Goal: Navigation & Orientation: Find specific page/section

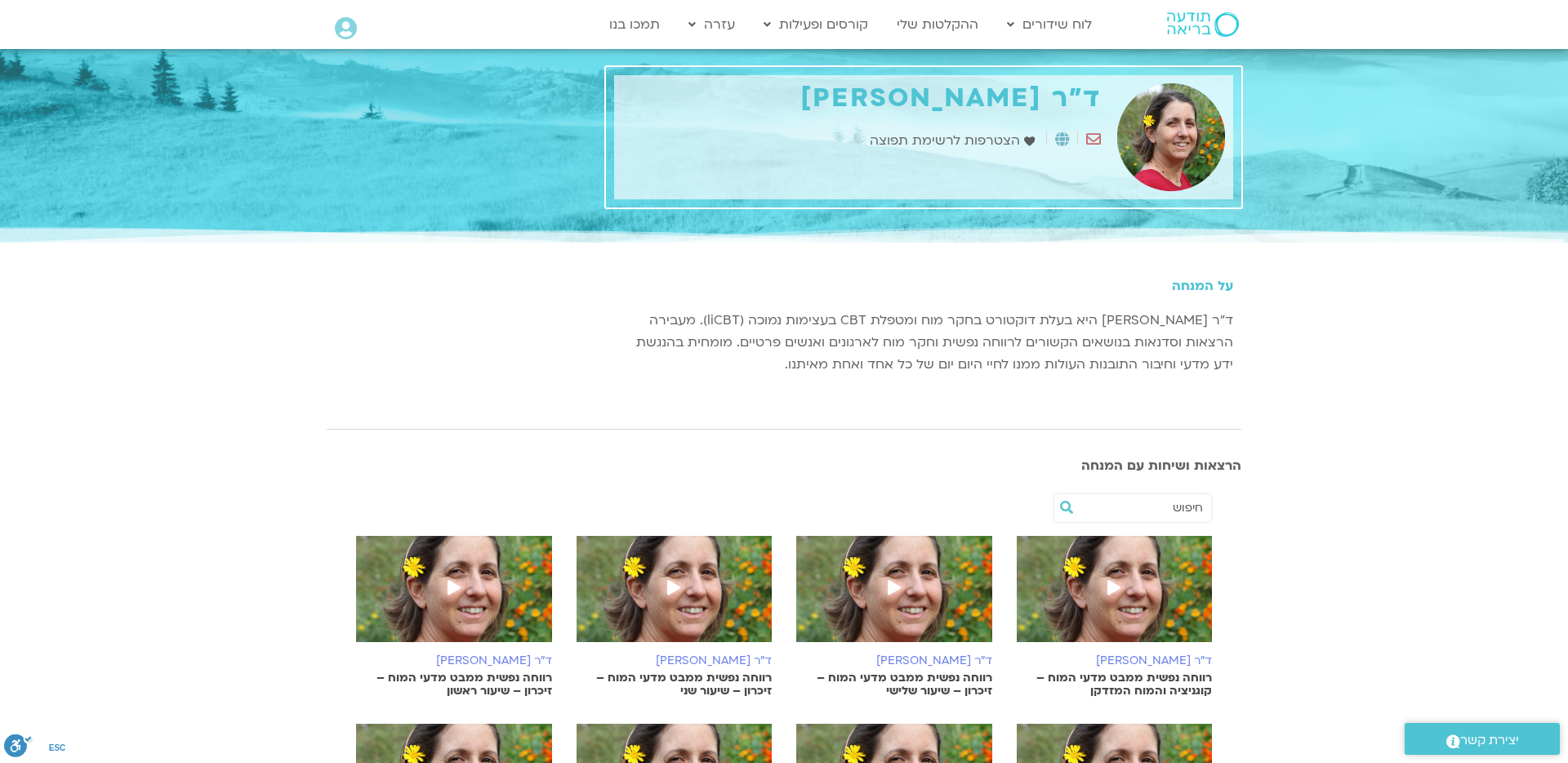
click at [1191, 24] on img at bounding box center [1203, 24] width 72 height 24
